Goal: Check status: Check status

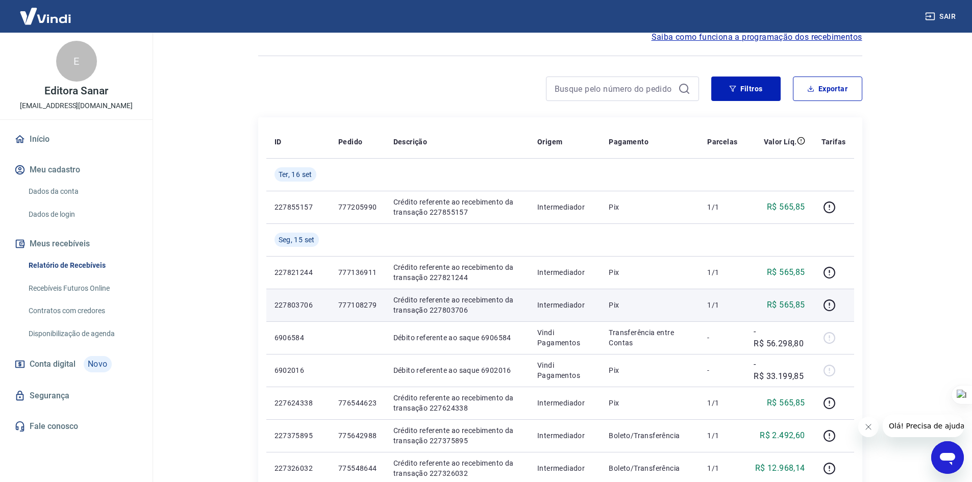
scroll to position [51, 0]
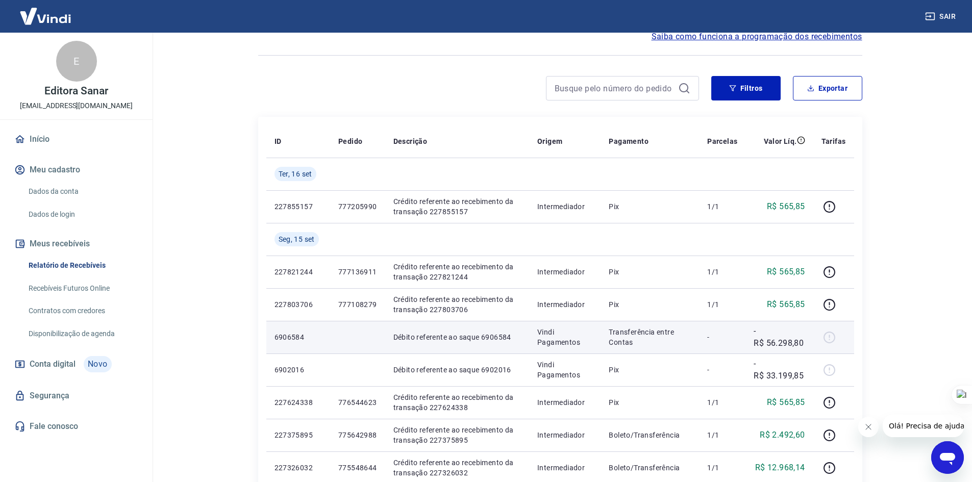
click at [778, 346] on p "-R$ 56.298,80" at bounding box center [778, 337] width 51 height 24
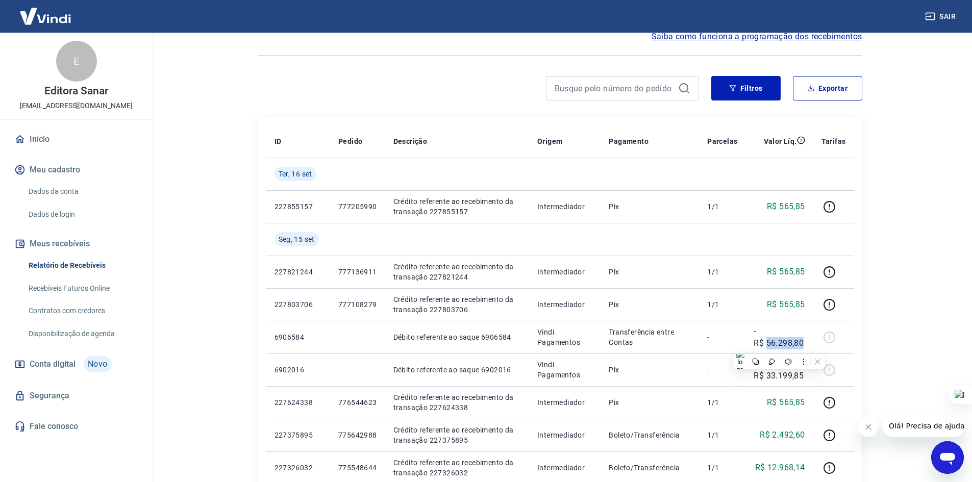
copy p "56.298,80"
click at [900, 224] on main "Início / Meus Recebíveis / Relatório de Recebíveis Relatório de Recebíveis Saib…" at bounding box center [560, 206] width 824 height 449
